Goal: Task Accomplishment & Management: Complete application form

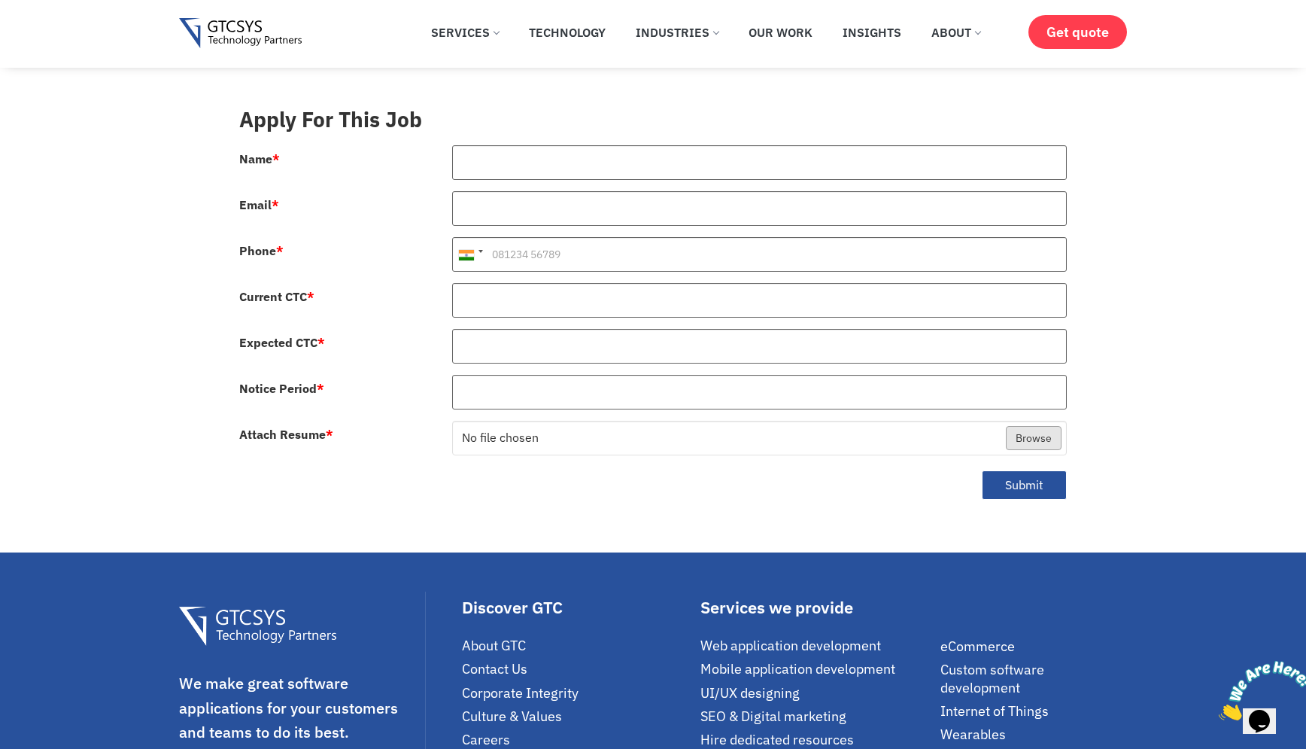
scroll to position [621, 0]
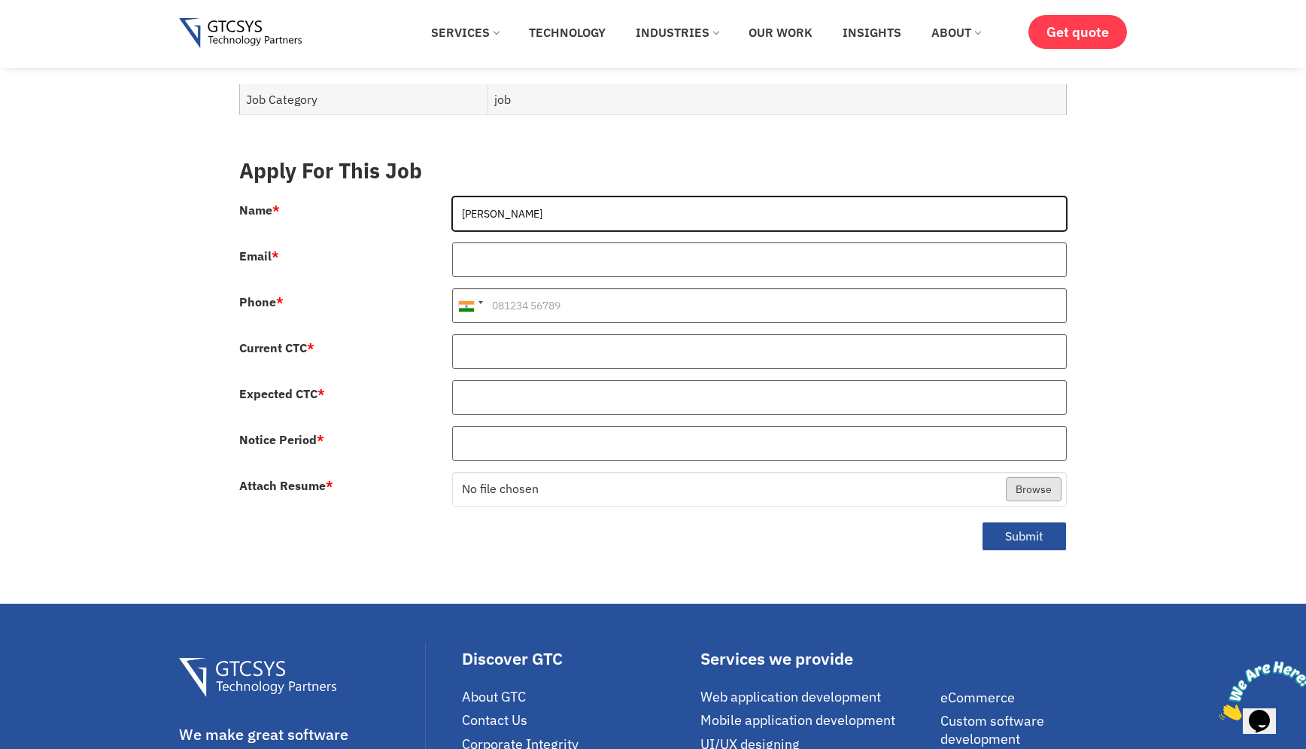
type input "[PERSON_NAME]"
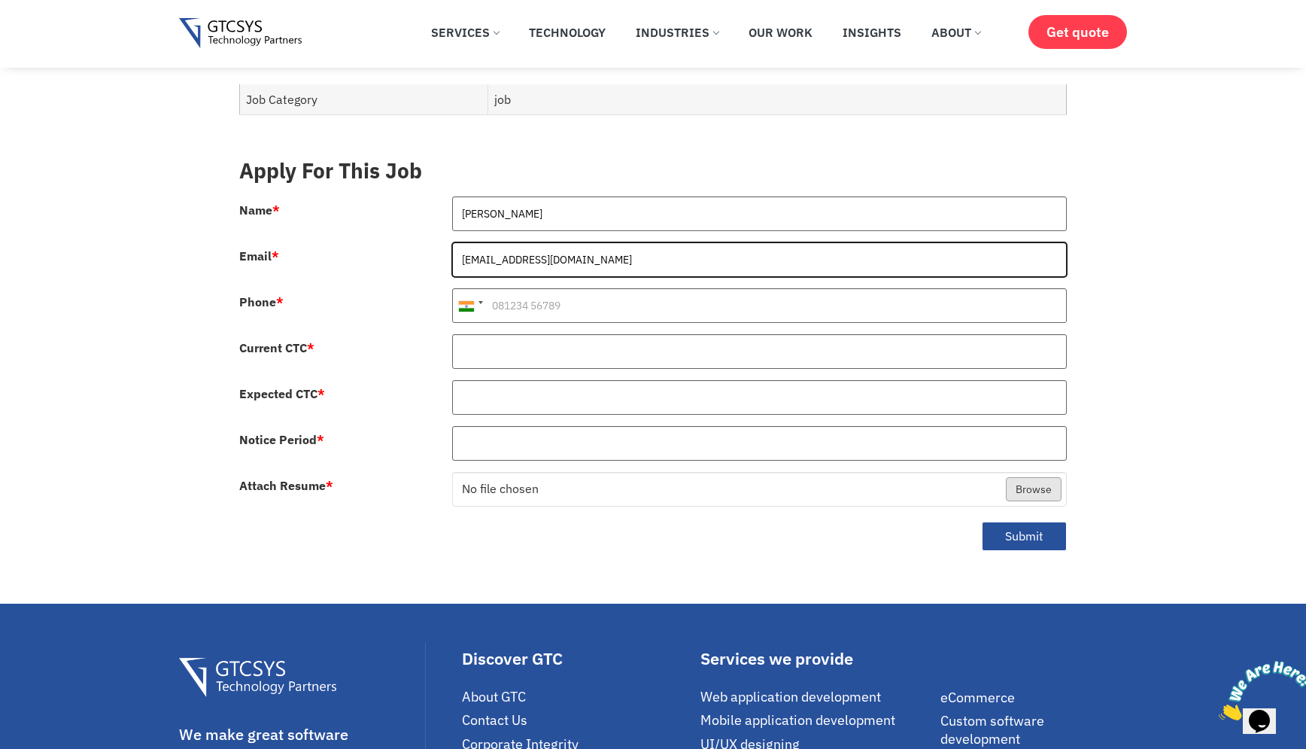
type input "[EMAIL_ADDRESS][DOMAIN_NAME]"
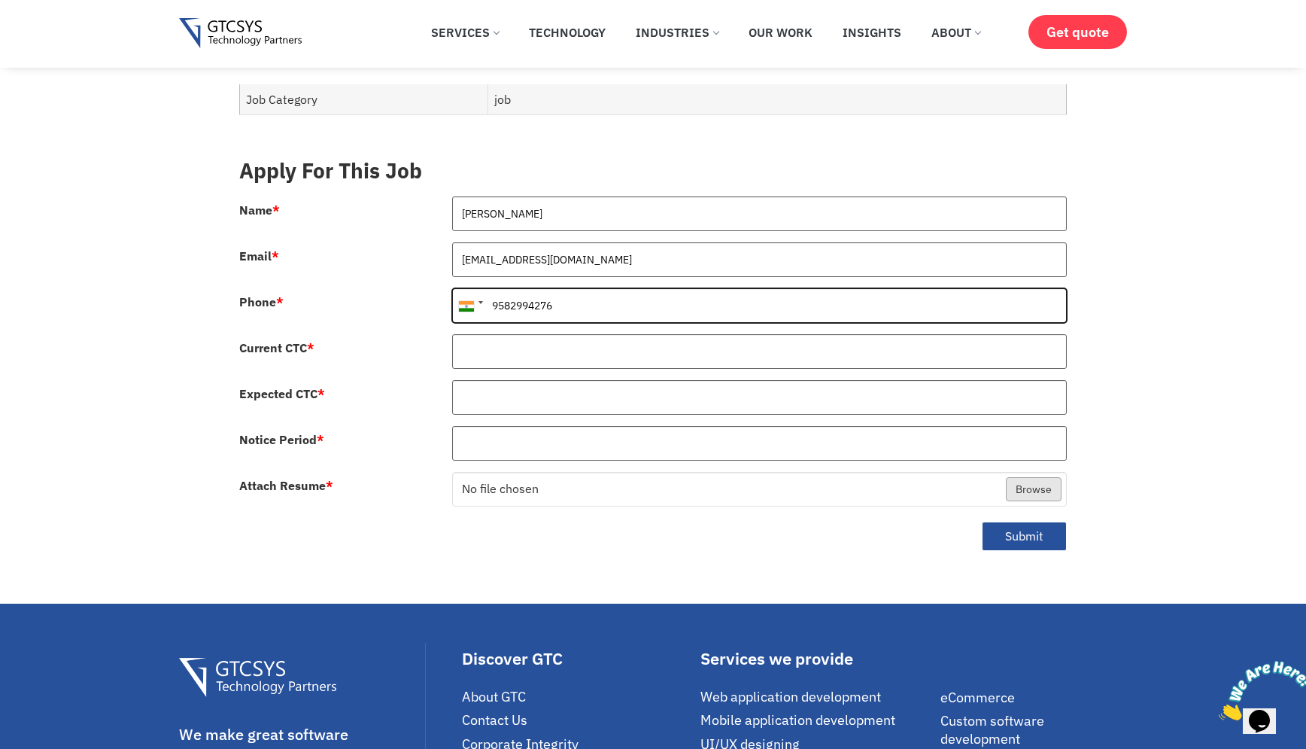
type input "9582994276"
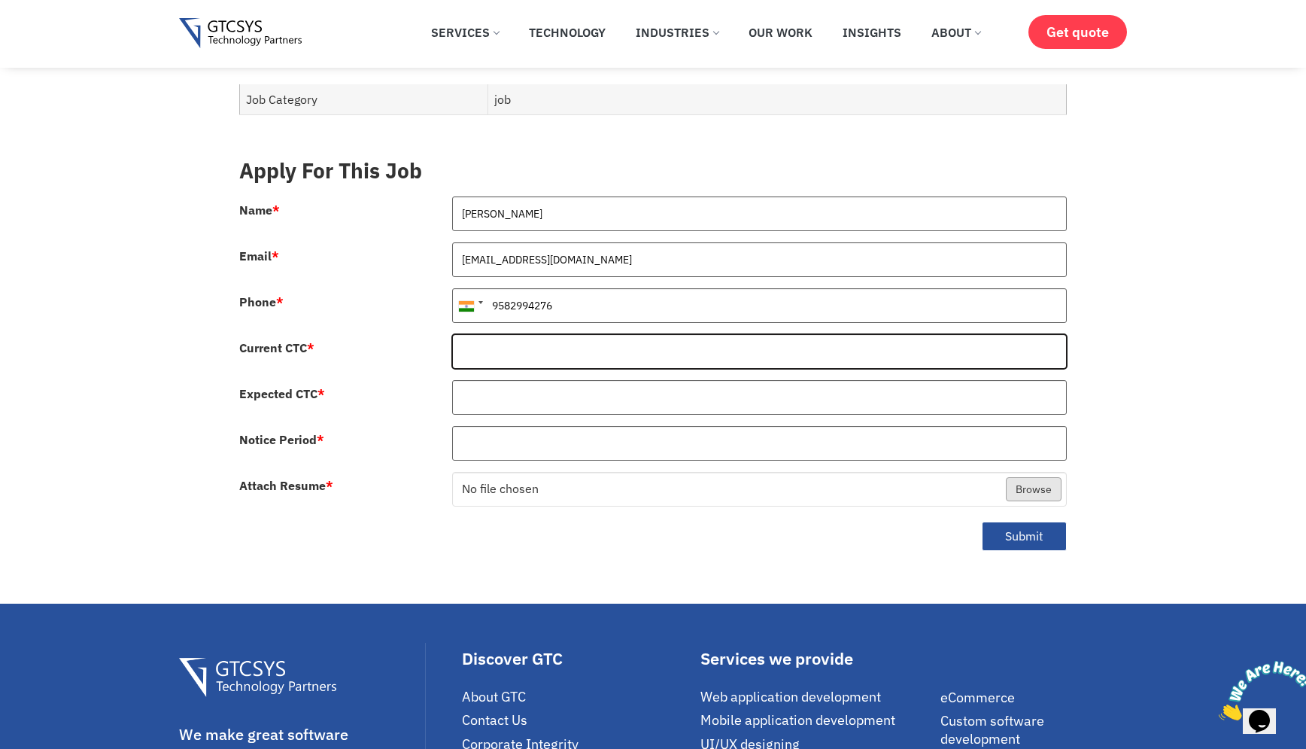
click at [505, 340] on input "Current CTC *" at bounding box center [759, 351] width 615 height 35
type input "32"
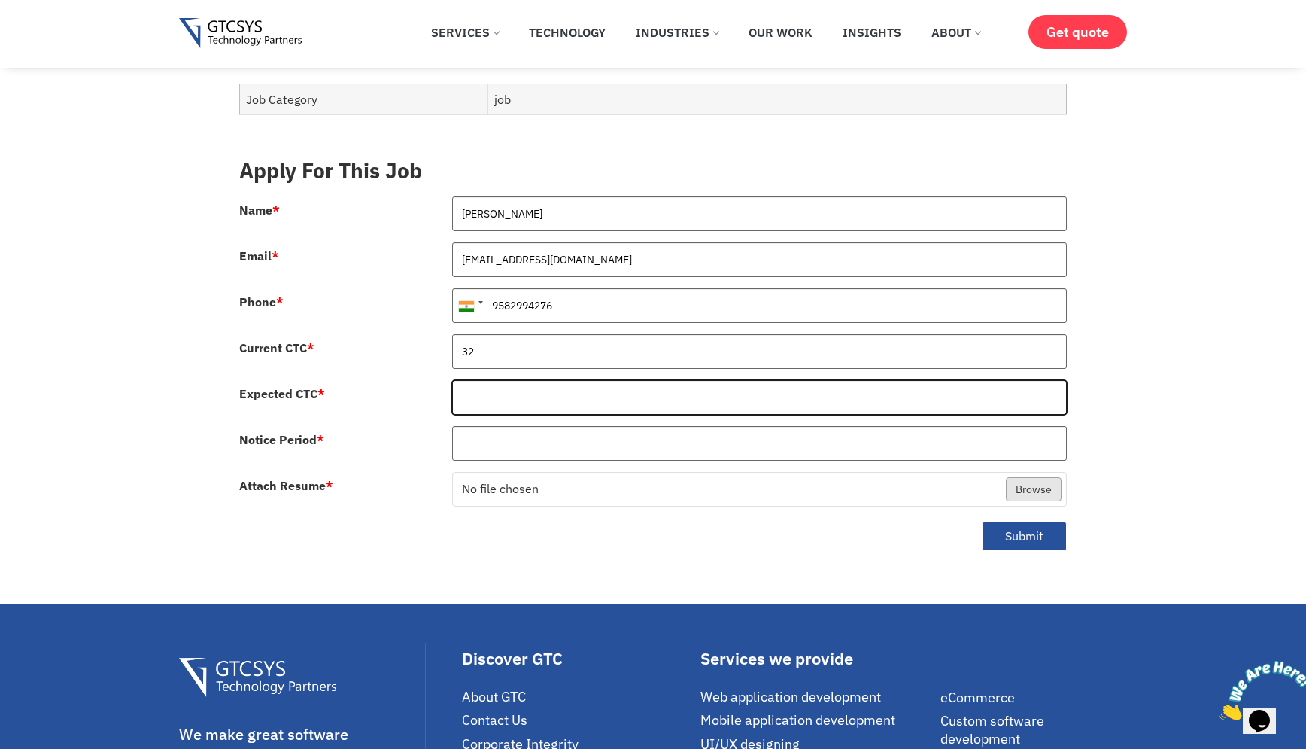
click at [511, 387] on input "Expected CTC *" at bounding box center [759, 397] width 615 height 35
click at [466, 380] on input "26" at bounding box center [759, 397] width 615 height 35
type input "36"
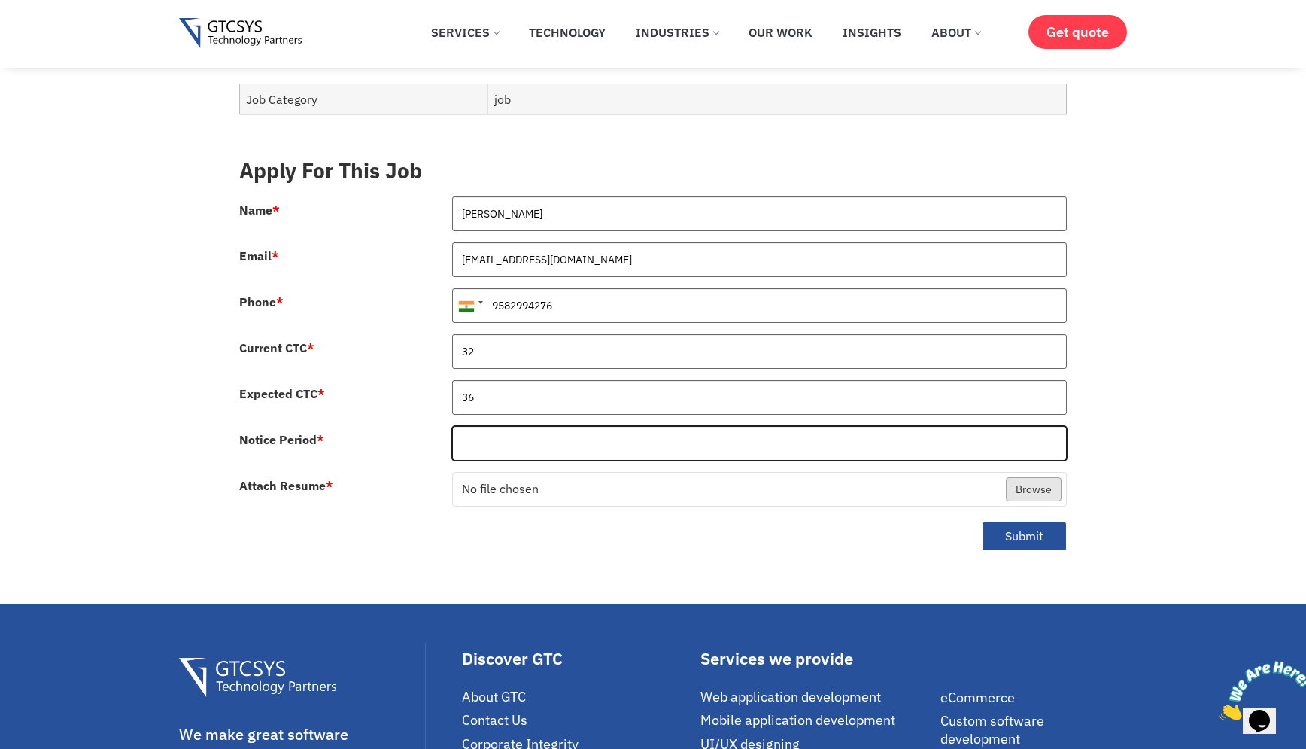
click at [494, 430] on input "Notice Period *" at bounding box center [759, 443] width 615 height 35
type input "60"
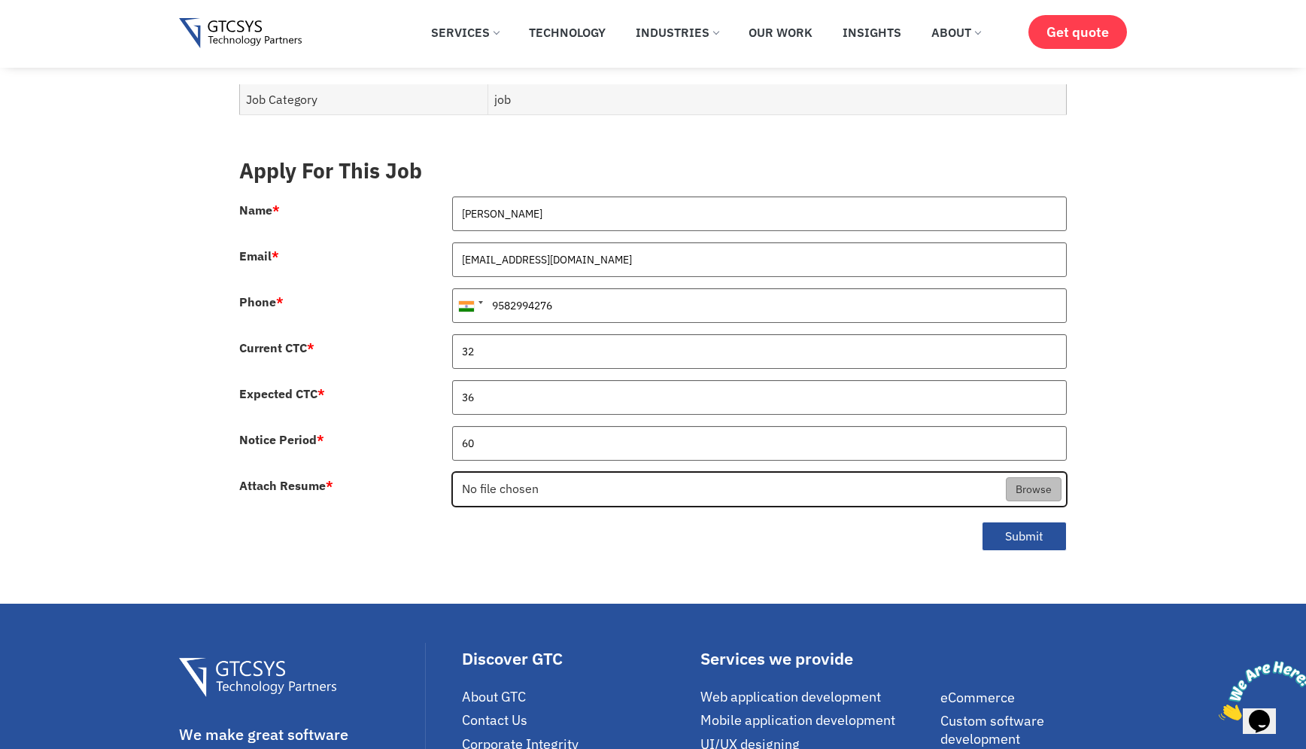
click at [506, 474] on input "Attach Resume *" at bounding box center [760, 490] width 614 height 35
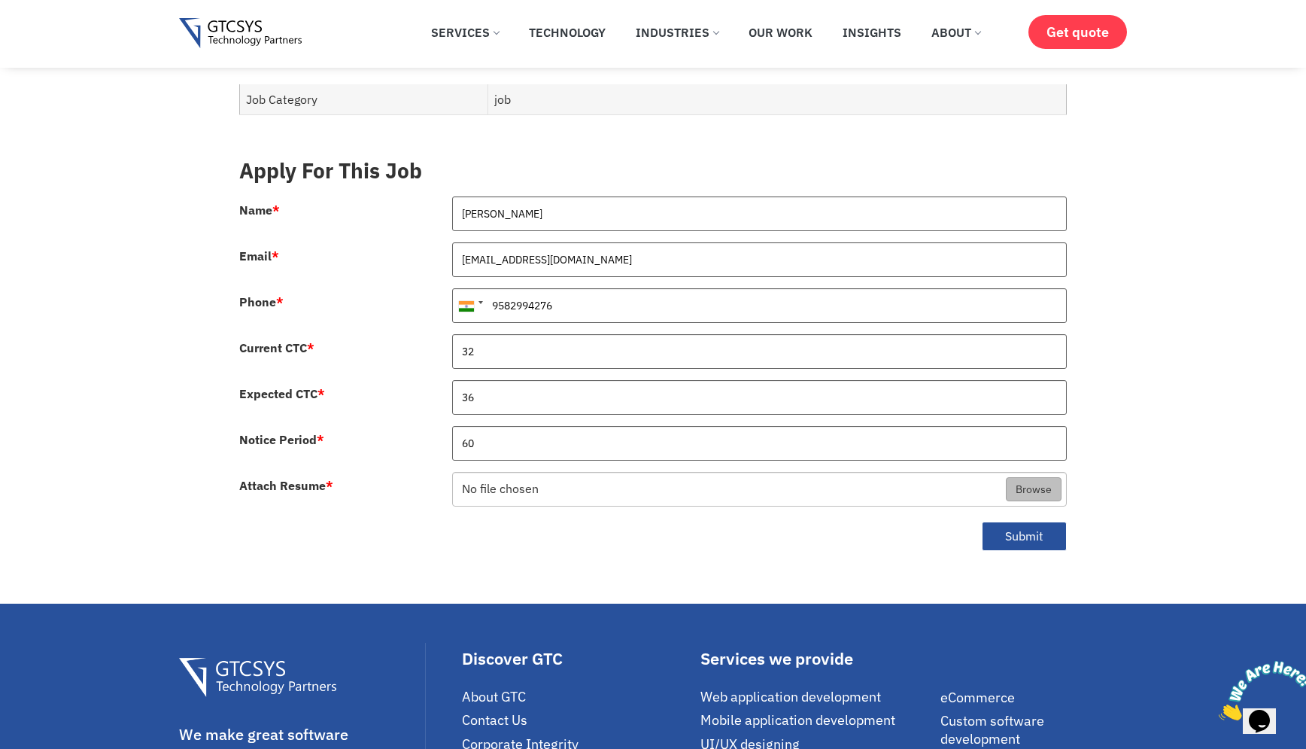
type input "C:\fakepath\Aayush_Srivastava_Principal_Developer.pdf"
click at [1013, 521] on button "Submit" at bounding box center [1024, 535] width 85 height 29
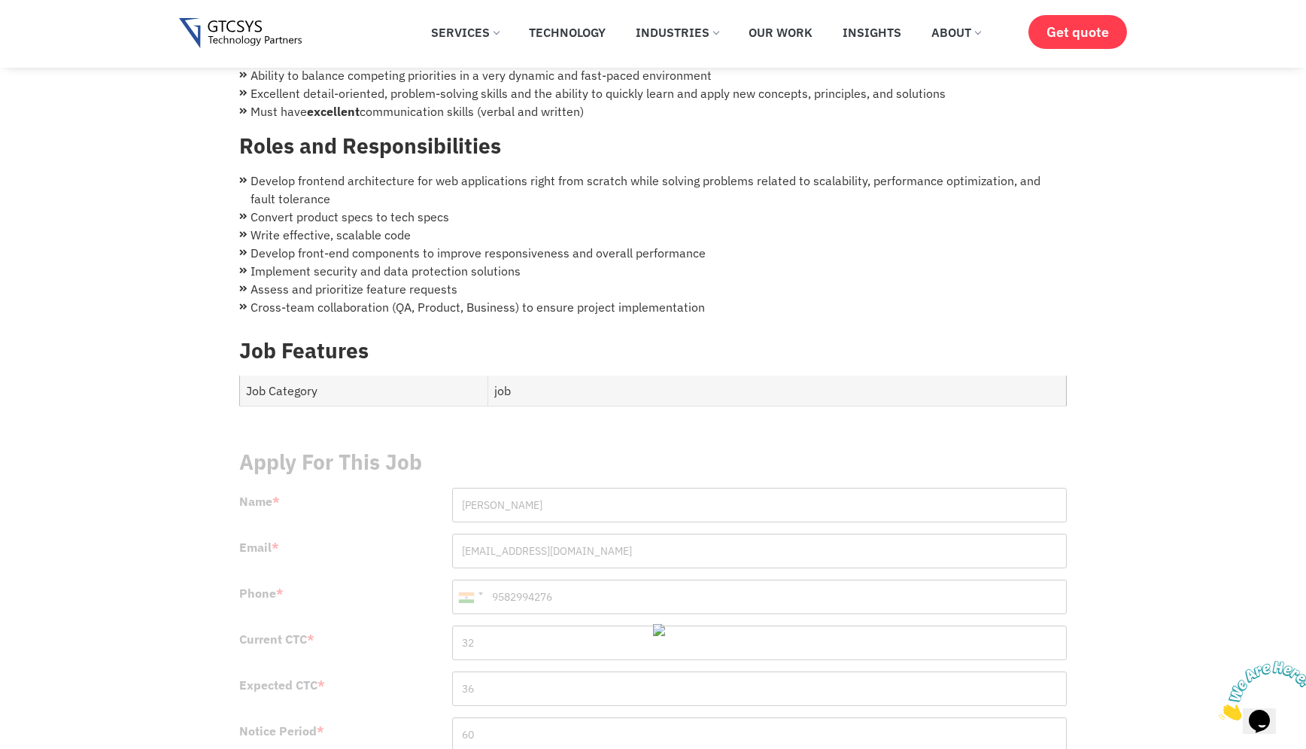
scroll to position [561, 0]
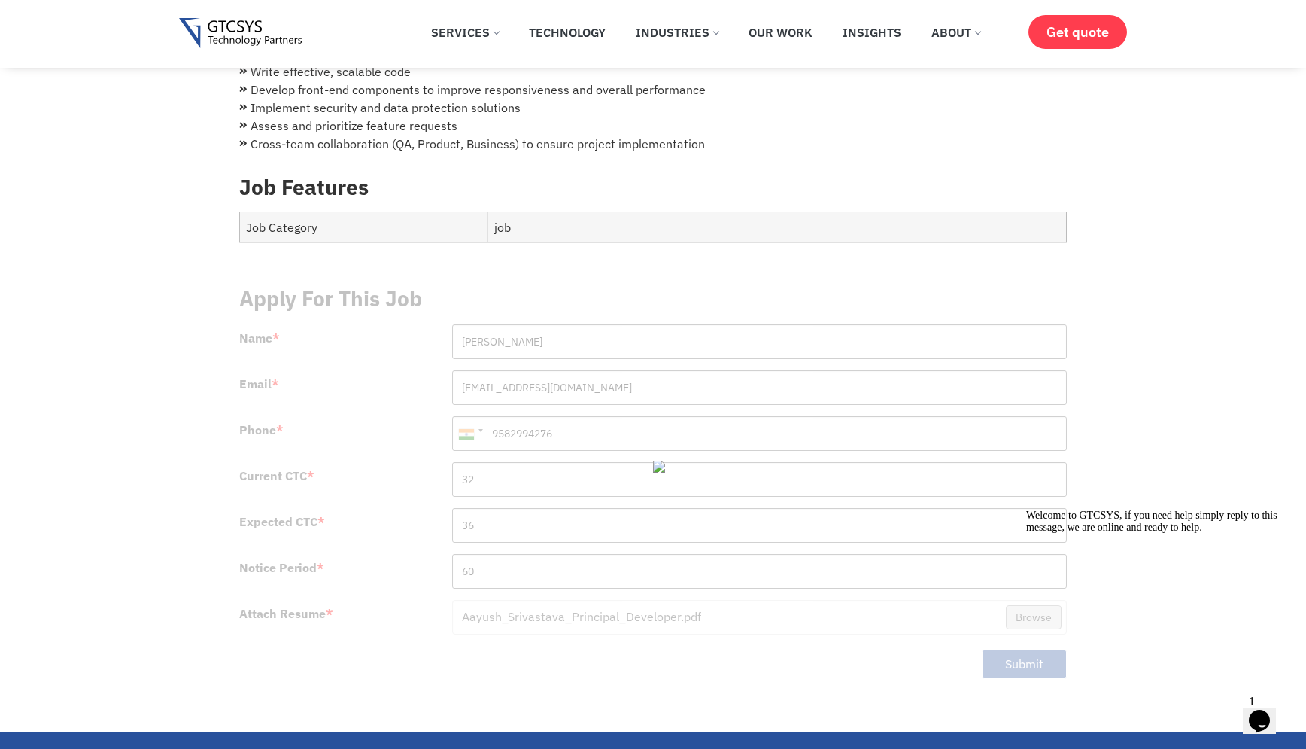
click at [1269, 716] on icon "Opens Chat This icon Opens the chat window." at bounding box center [1259, 721] width 24 height 24
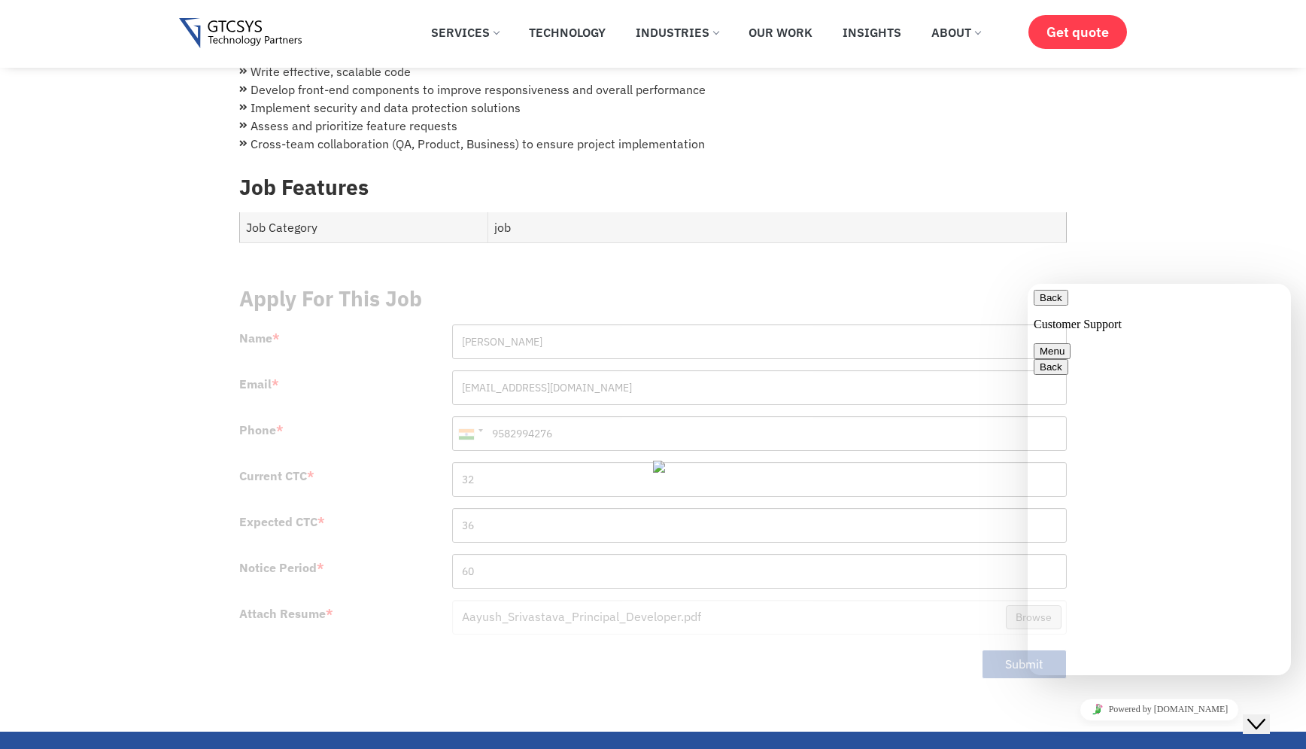
click at [1258, 719] on icon "Chat widget" at bounding box center [1256, 724] width 18 height 11
